Goal: Task Accomplishment & Management: Use online tool/utility

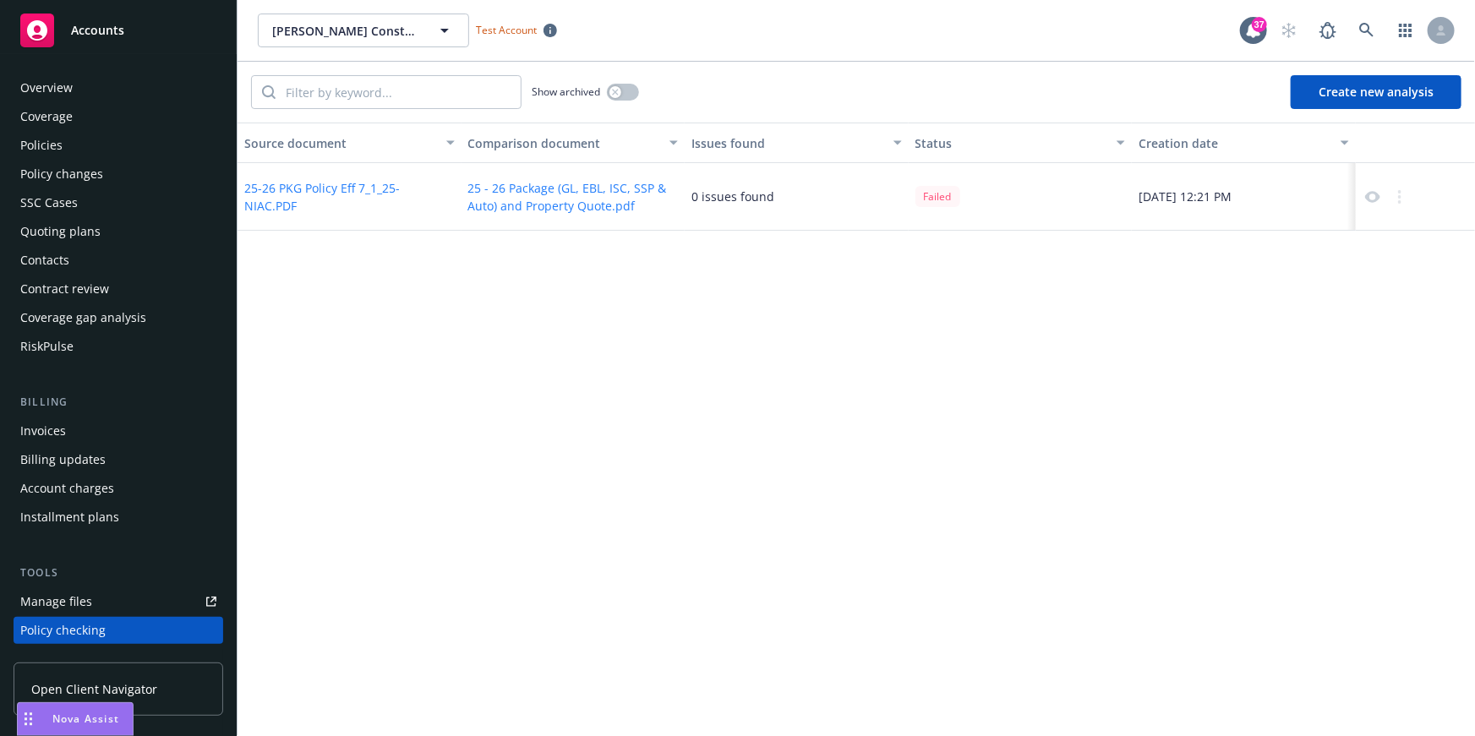
click at [1383, 201] on div at bounding box center [1385, 197] width 47 height 20
click at [1369, 194] on icon at bounding box center [1372, 197] width 15 height 12
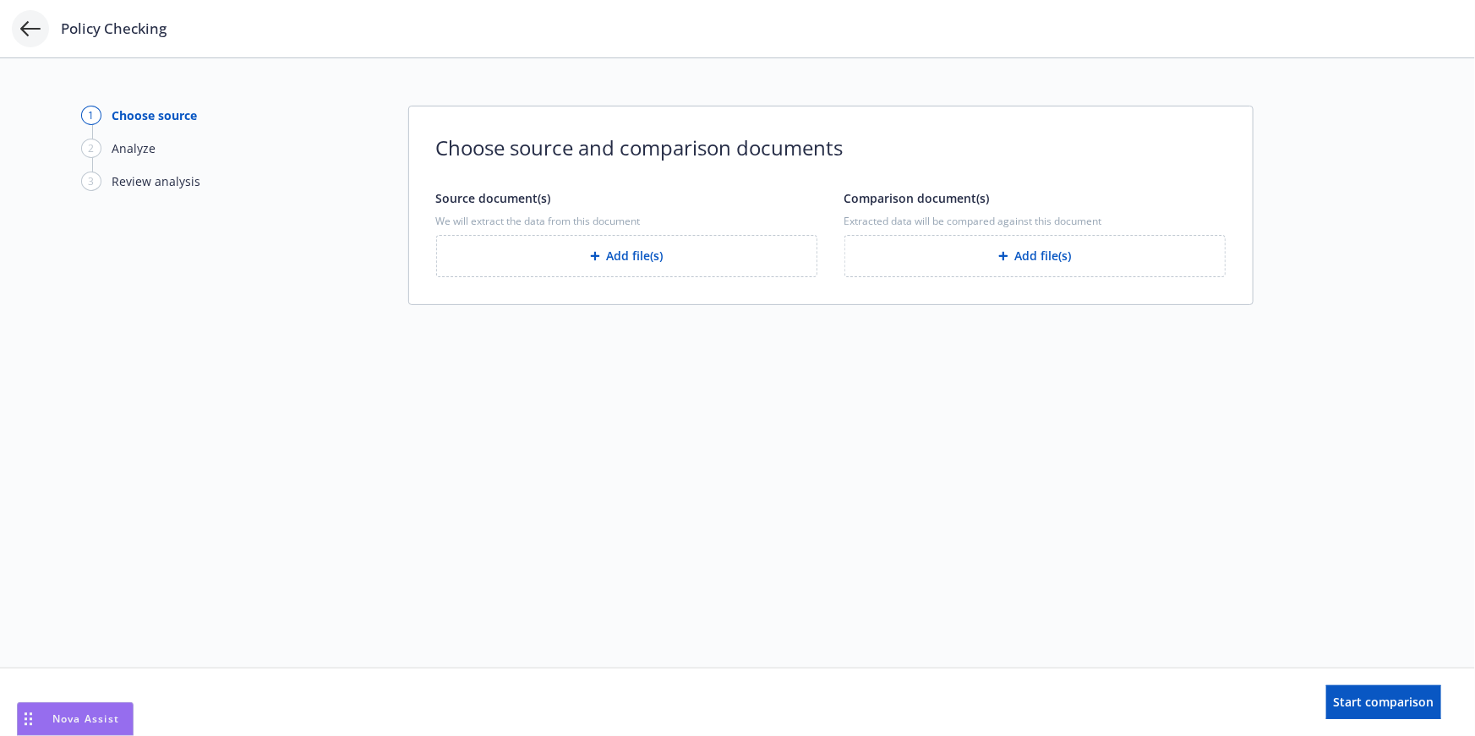
click at [30, 21] on icon at bounding box center [30, 29] width 20 height 20
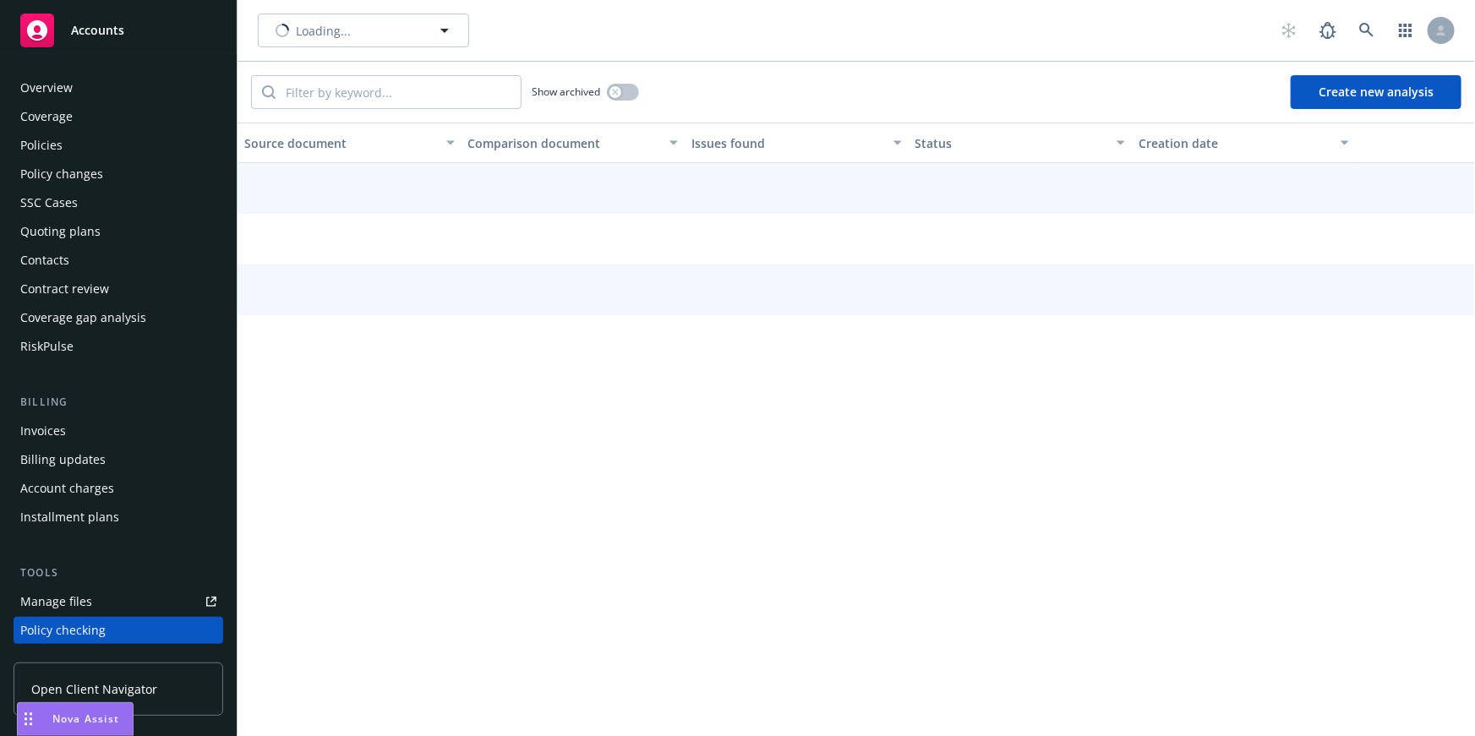
scroll to position [235, 0]
